Goal: Information Seeking & Learning: Learn about a topic

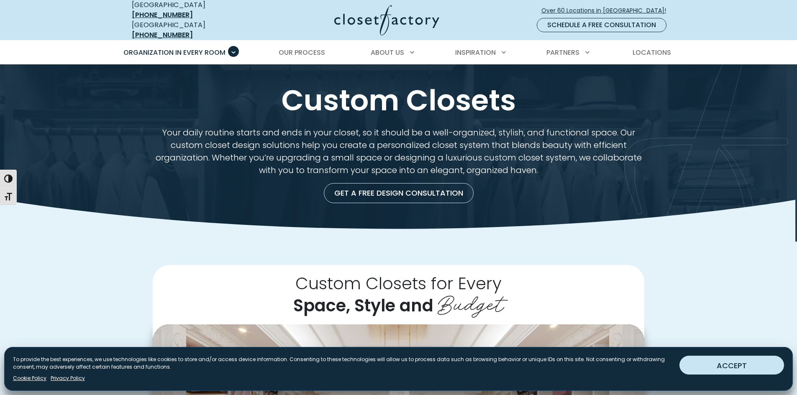
click at [738, 366] on button "ACCEPT" at bounding box center [731, 365] width 105 height 19
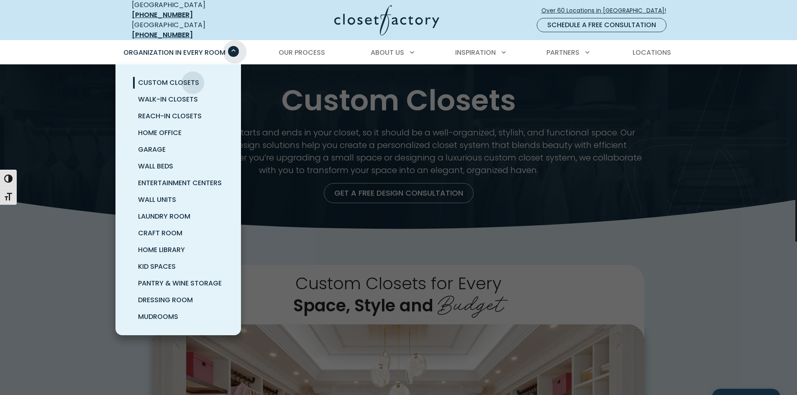
click at [233, 46] on span "Primary Menu" at bounding box center [233, 51] width 11 height 11
click at [175, 95] on span "Walk-In Closets" at bounding box center [168, 100] width 60 height 10
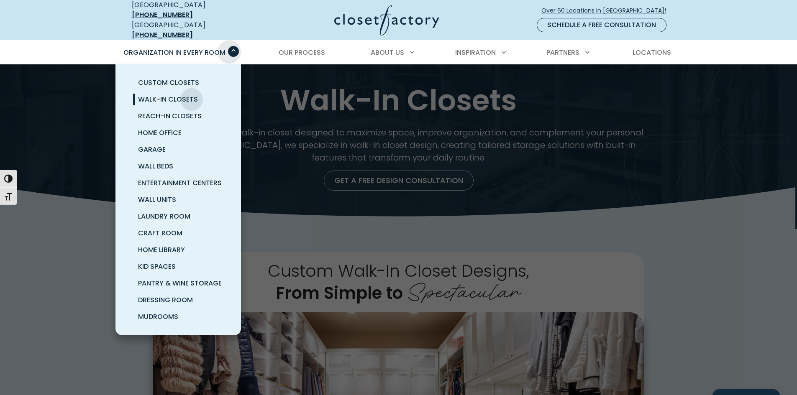
click at [231, 46] on span "Primary Menu" at bounding box center [233, 51] width 11 height 11
click at [166, 111] on span "Reach-In Closets" at bounding box center [170, 116] width 64 height 10
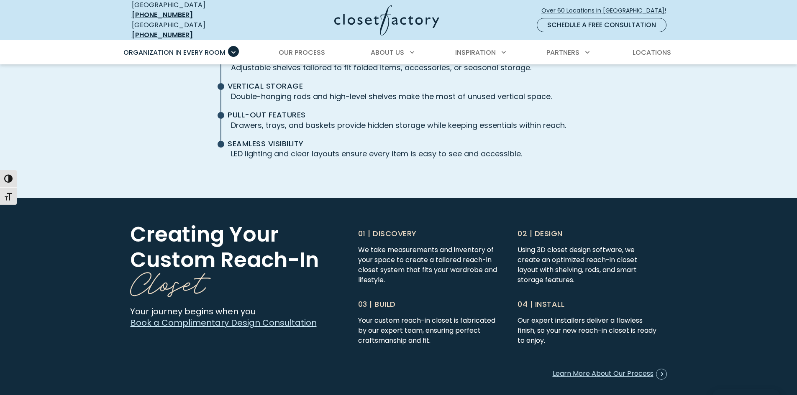
scroll to position [2055, 0]
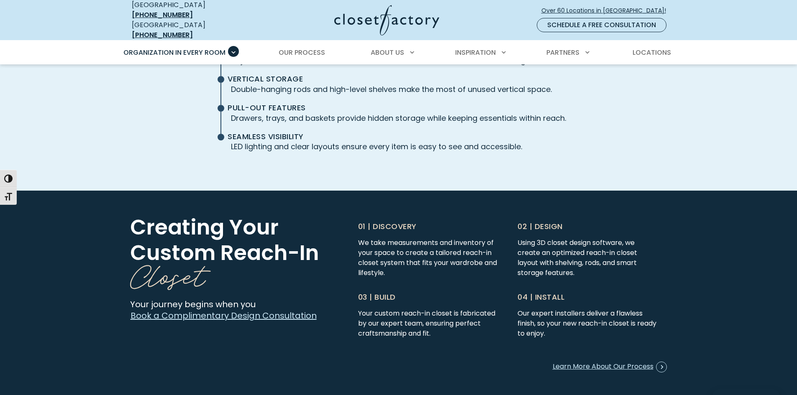
drag, startPoint x: 802, startPoint y: 279, endPoint x: 695, endPoint y: 52, distance: 251.0
click at [695, 52] on div "Organization in Every Room Custom Closets Walk-In Closets Reach-In Closets Home…" at bounding box center [398, 52] width 797 height 24
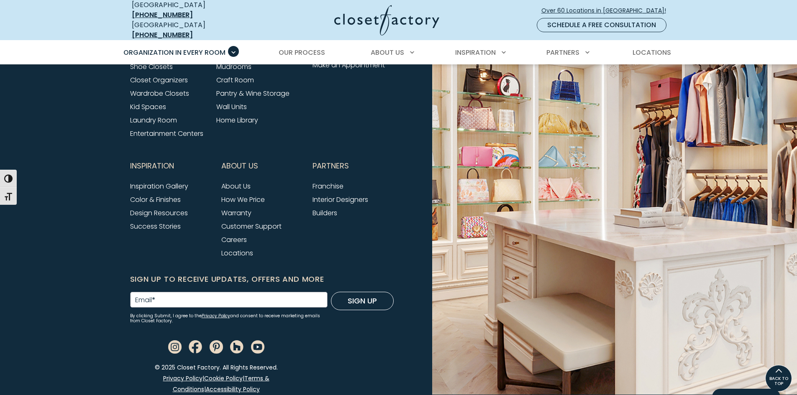
scroll to position [0, 0]
